Goal: Book appointment/travel/reservation

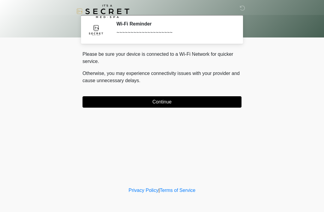
click at [98, 107] on button "Continue" at bounding box center [161, 101] width 159 height 11
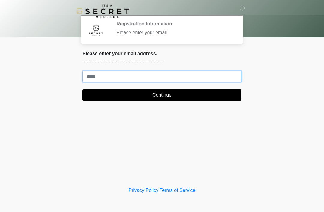
click at [102, 73] on input "Where should we email your treatment plan?" at bounding box center [161, 76] width 159 height 11
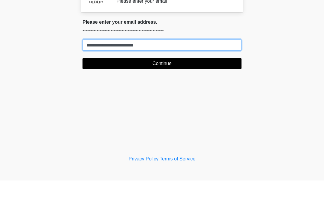
type input "**********"
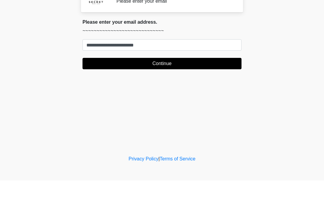
click at [177, 89] on button "Continue" at bounding box center [161, 94] width 159 height 11
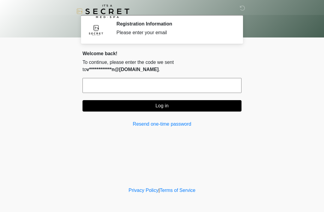
click at [179, 81] on input "text" at bounding box center [161, 85] width 159 height 15
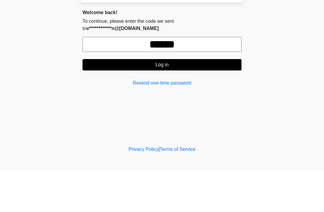
type input "******"
click at [161, 100] on button "Log in" at bounding box center [161, 105] width 159 height 11
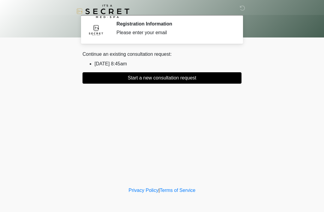
click at [128, 64] on li "2025/08/16 8:45am" at bounding box center [167, 63] width 147 height 7
click at [133, 62] on li "2025/08/16 8:45am" at bounding box center [167, 63] width 147 height 7
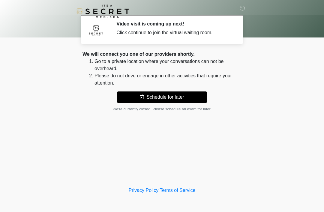
click at [154, 32] on div "Click continue to join the virtual waiting room." at bounding box center [174, 32] width 116 height 7
click at [215, 140] on div "‎ ‎ Video visit is coming up next! Click continue to join the virtual waiting r…" at bounding box center [162, 93] width 180 height 174
click at [196, 61] on li "Go to a private location where your conversations can not be overheard." at bounding box center [167, 65] width 147 height 14
click at [241, 11] on icon at bounding box center [242, 7] width 5 height 5
click at [149, 99] on button "Schedule for later" at bounding box center [162, 96] width 90 height 11
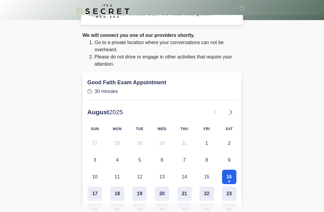
scroll to position [17, 0]
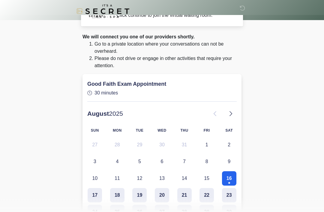
click at [155, 90] on p "30 minutes" at bounding box center [161, 93] width 149 height 7
click at [150, 65] on li "Please do not drive or engage in other activities that require your attention." at bounding box center [167, 62] width 147 height 14
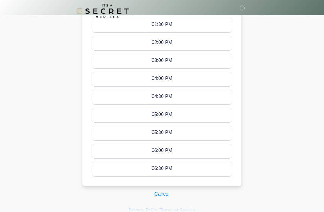
scroll to position [257, 0]
click at [162, 190] on button "Cancel" at bounding box center [162, 193] width 23 height 11
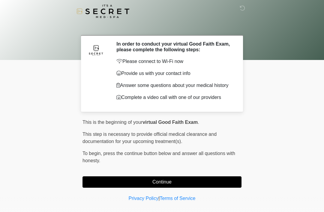
click at [187, 185] on button "Continue" at bounding box center [161, 181] width 159 height 11
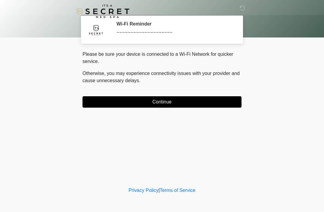
click at [204, 100] on button "Continue" at bounding box center [161, 101] width 159 height 11
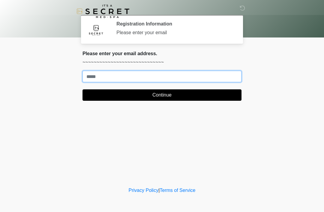
click at [190, 82] on input "Where should we email your treatment plan?" at bounding box center [161, 76] width 159 height 11
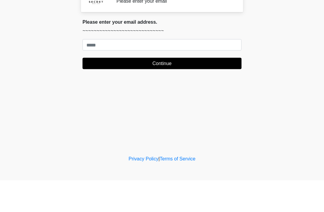
click at [185, 73] on div "This is the beginning of your virtual Good Faith Exam . ﻿﻿﻿﻿﻿﻿﻿﻿ This step is n…" at bounding box center [162, 78] width 168 height 55
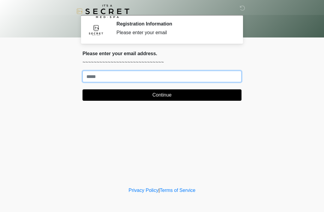
click at [111, 79] on input "Where should we email your treatment plan?" at bounding box center [161, 76] width 159 height 11
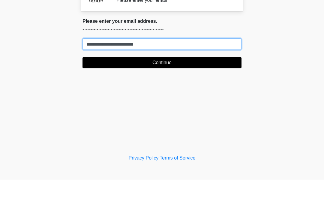
type input "**********"
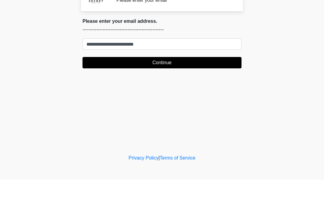
click at [193, 89] on button "Continue" at bounding box center [161, 94] width 159 height 11
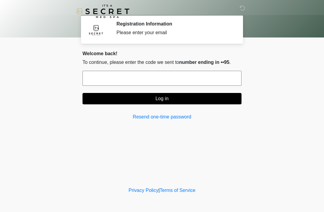
click at [203, 78] on input "text" at bounding box center [161, 78] width 159 height 15
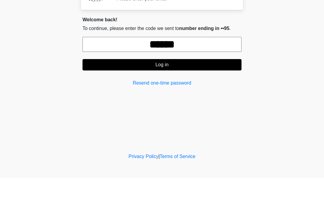
type input "******"
click at [156, 93] on button "Log in" at bounding box center [161, 98] width 159 height 11
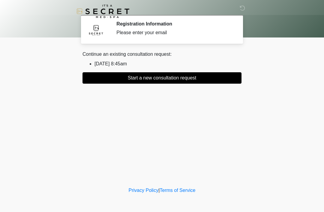
click at [137, 63] on li "2025/08/16 8:45am" at bounding box center [167, 63] width 147 height 7
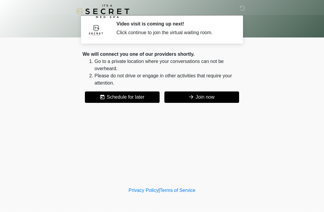
click at [212, 99] on button "Join now" at bounding box center [201, 96] width 75 height 11
